Goal: Task Accomplishment & Management: Use online tool/utility

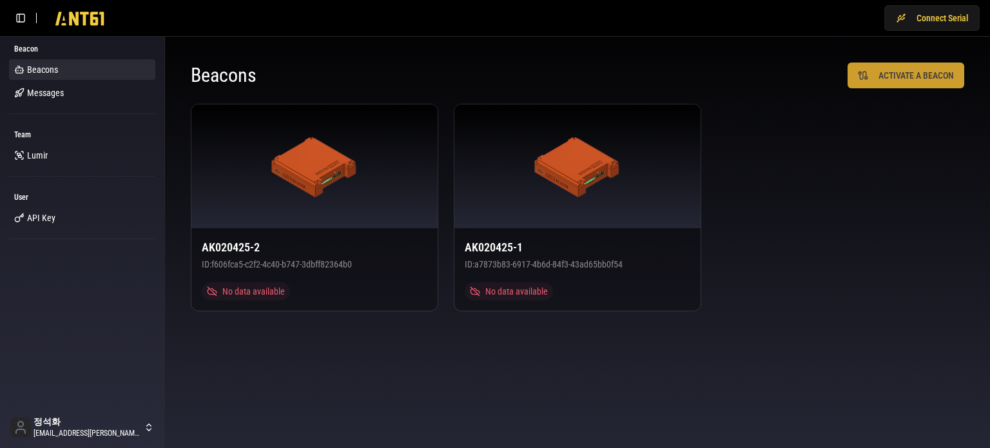
click at [868, 82] on button "ACTIVATE A BEACON" at bounding box center [905, 75] width 117 height 26
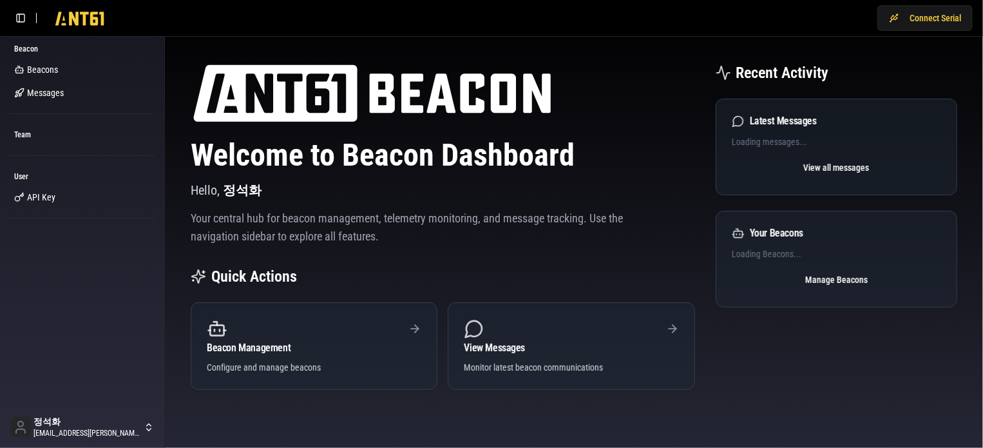
click at [110, 283] on div "Beacon Beacons Messages Team User API Key" at bounding box center [82, 221] width 164 height 370
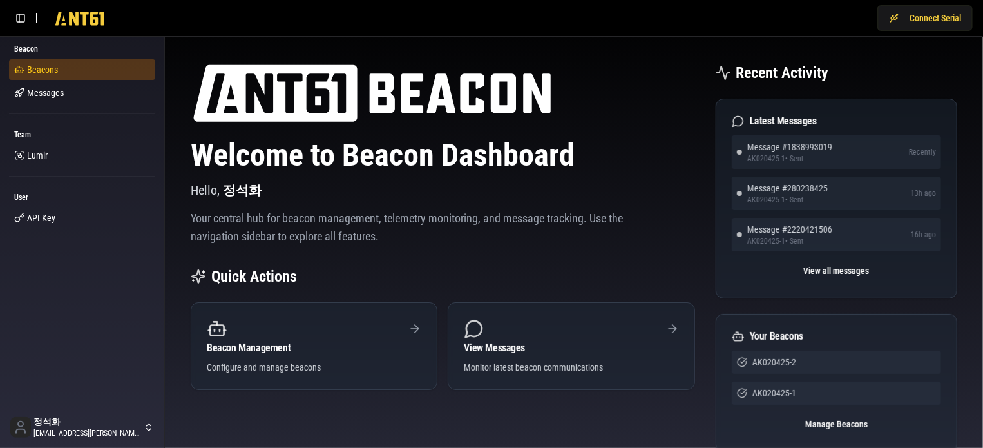
click at [44, 64] on span "Beacons" at bounding box center [42, 69] width 31 height 13
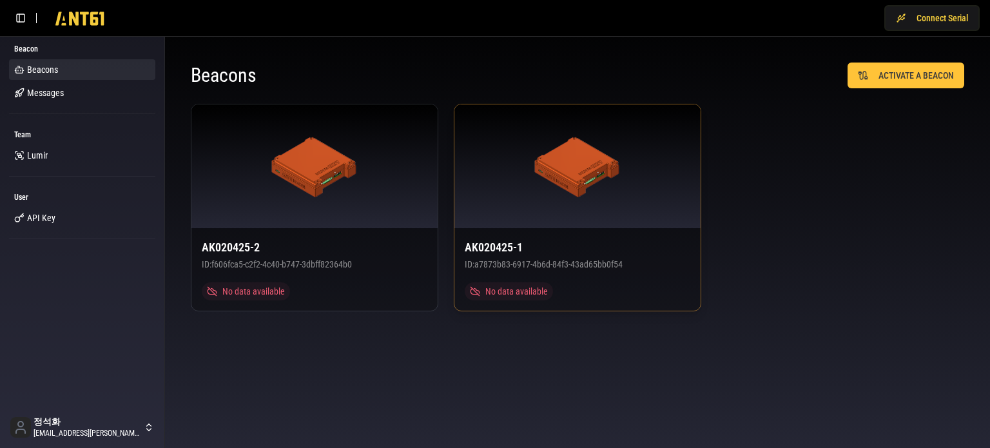
click at [629, 221] on div at bounding box center [577, 166] width 246 height 124
click at [839, 172] on div "AK020425-2 ID: f606fca5-c2f2-4c40-b747-3dbff82364b0 No data available AK020425-…" at bounding box center [577, 207] width 773 height 207
click at [923, 25] on button "Connect Serial" at bounding box center [931, 18] width 95 height 26
click at [441, 412] on body "Disconnect Beacon Beacons Messages Team Lumir User API Key 정석화 jung.suckhwa@lum…" at bounding box center [495, 224] width 990 height 448
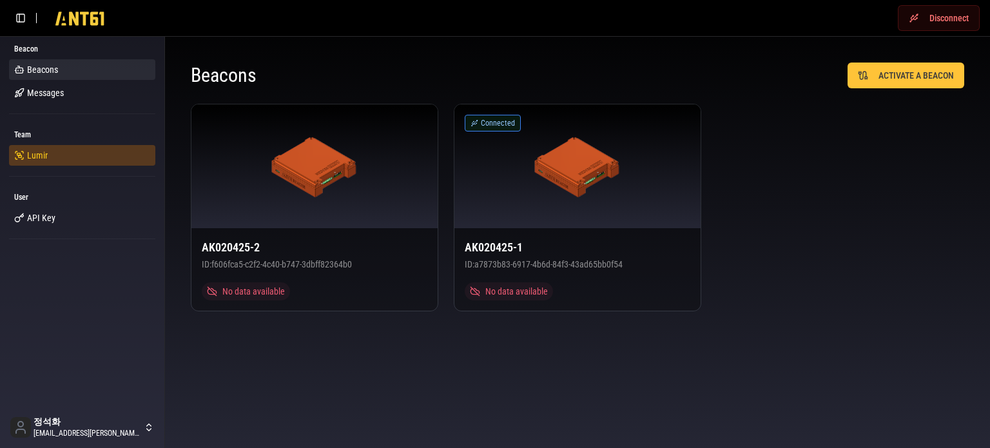
click at [46, 157] on span "Lumir" at bounding box center [37, 155] width 21 height 13
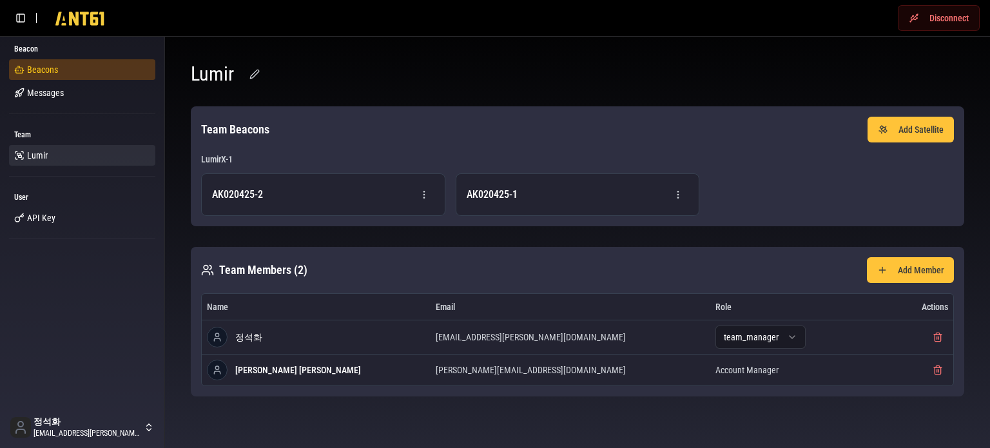
click at [41, 71] on span "Beacons" at bounding box center [42, 69] width 31 height 13
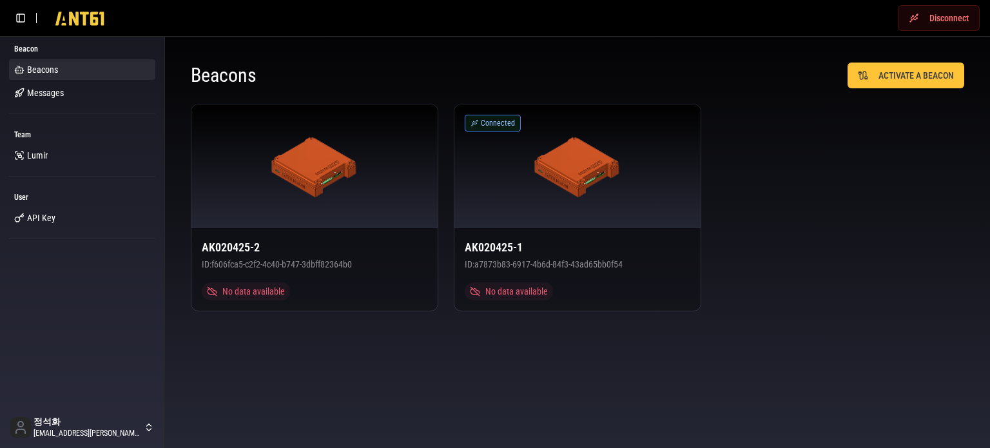
click at [754, 356] on body "Disconnect Beacon Beacons Messages Team Lumir User API Key 정석화 jung.suckhwa@lum…" at bounding box center [495, 224] width 990 height 448
click at [789, 171] on div "AK020425-2 ID: f606fca5-c2f2-4c40-b747-3dbff82364b0 No data available AK020425-…" at bounding box center [577, 207] width 773 height 207
click at [778, 307] on div "AK020425-2 ID: f606fca5-c2f2-4c40-b747-3dbff82364b0 No data available AK020425-…" at bounding box center [577, 207] width 773 height 207
click at [930, 20] on button "Connect Serial" at bounding box center [931, 18] width 95 height 26
click at [845, 263] on div "AK020425-2 ID: f606fca5-c2f2-4c40-b747-3dbff82364b0 No data available Connected…" at bounding box center [577, 207] width 773 height 207
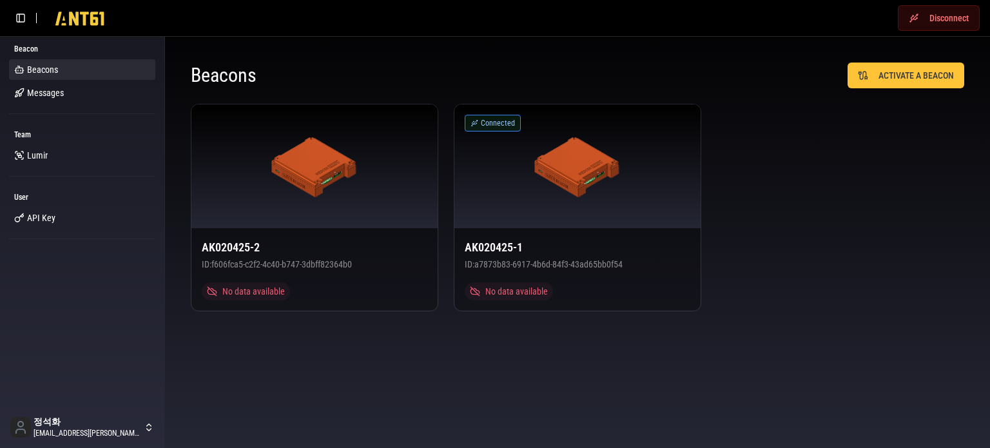
click at [935, 23] on button "Disconnect" at bounding box center [938, 18] width 82 height 26
click at [935, 23] on button "Connect Serial" at bounding box center [931, 18] width 95 height 26
click at [917, 23] on button "Disconnect" at bounding box center [938, 18] width 82 height 26
click at [917, 23] on button "Connect Serial" at bounding box center [931, 18] width 95 height 26
click at [766, 216] on div "AK020425-2 ID: f606fca5-c2f2-4c40-b747-3dbff82364b0 No data available AK020425-…" at bounding box center [577, 207] width 773 height 207
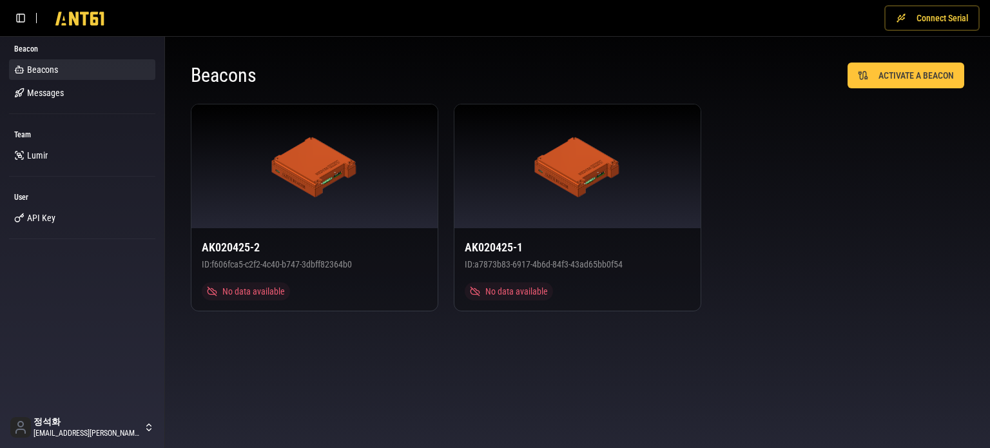
click at [900, 19] on button "Connect Serial" at bounding box center [931, 18] width 95 height 26
click at [113, 329] on div "Beacon Beacons Messages Team Lumir User API Key" at bounding box center [82, 221] width 164 height 370
click at [562, 393] on body "Disconnect Beacon Beacons Messages Team Lumir User API Key 정석화 jung.suckhwa@lum…" at bounding box center [495, 224] width 990 height 448
